Goal: Transaction & Acquisition: Purchase product/service

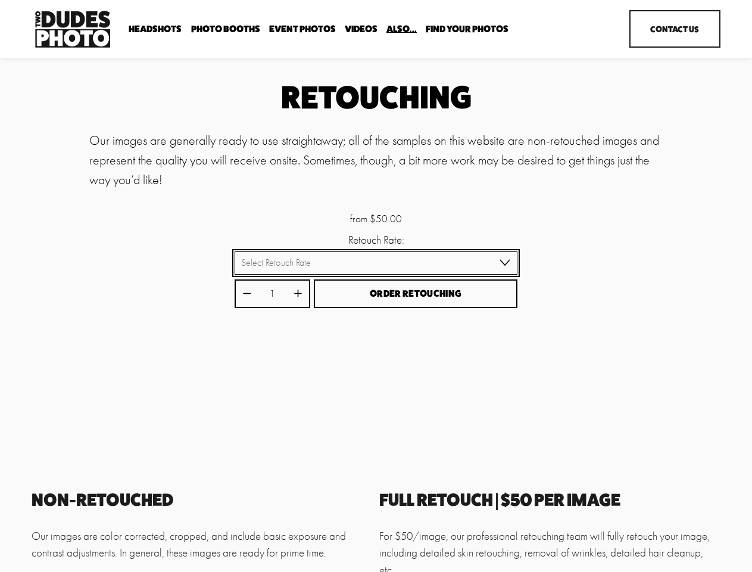
click at [376, 264] on select "Select Retouch Rate Individual Rate ($50/image) 4 Images ($150) 8 Images ($200)" at bounding box center [377, 262] width 284 height 23
select select "Individual Rate ($50/image)"
click at [235, 253] on select "Select Retouch Rate Individual Rate ($50/image) 4 Images ($150) 8 Images ($200)" at bounding box center [377, 262] width 284 height 23
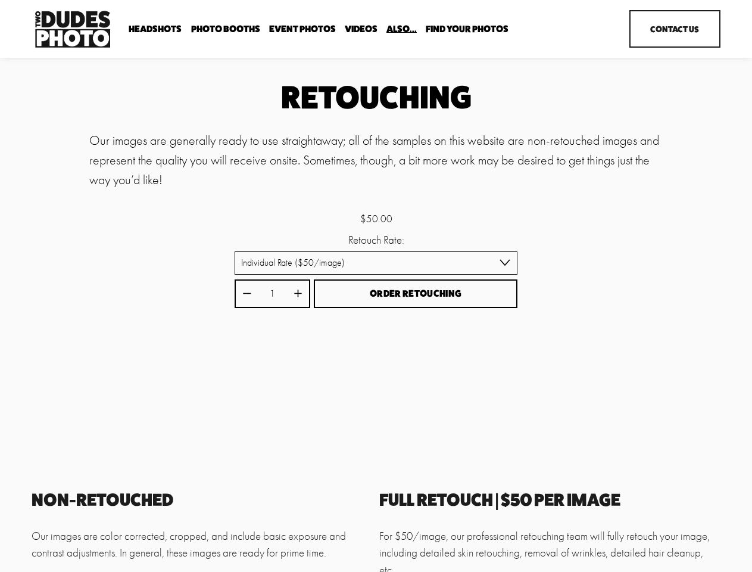
click at [298, 295] on icon "Increase quantity by 1" at bounding box center [297, 293] width 7 height 7
type input "2"
click at [416, 295] on span "Order Retouching" at bounding box center [416, 293] width 92 height 11
